Goal: Navigation & Orientation: Go to known website

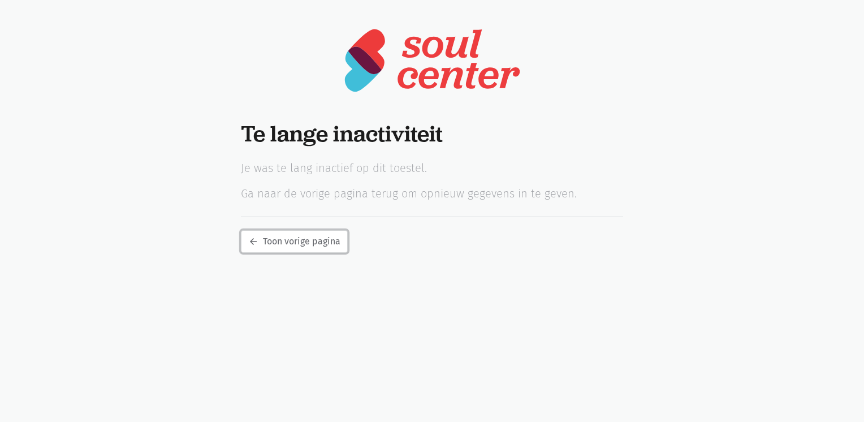
click at [327, 245] on link "arrow_back Toon vorige pagina" at bounding box center [294, 241] width 107 height 23
click at [328, 253] on html "notification_important Opgepast Je gebruikt een verouderde internet browser waa…" at bounding box center [432, 126] width 864 height 253
